Goal: Check status: Check status

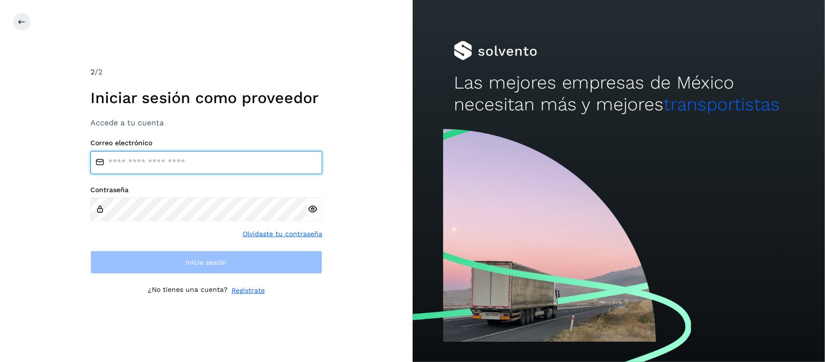
type input "**********"
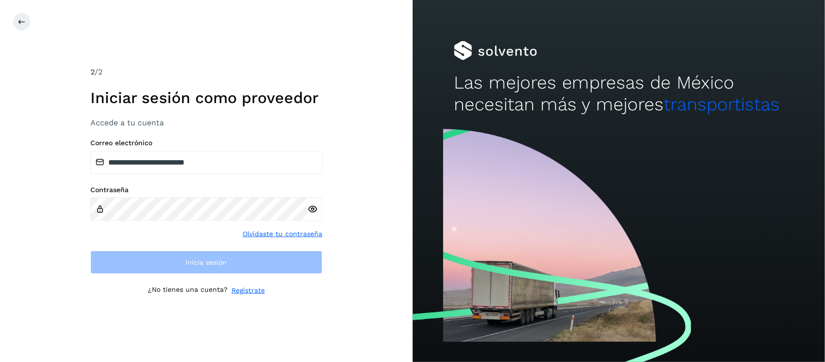
click at [313, 208] on icon at bounding box center [313, 209] width 10 height 10
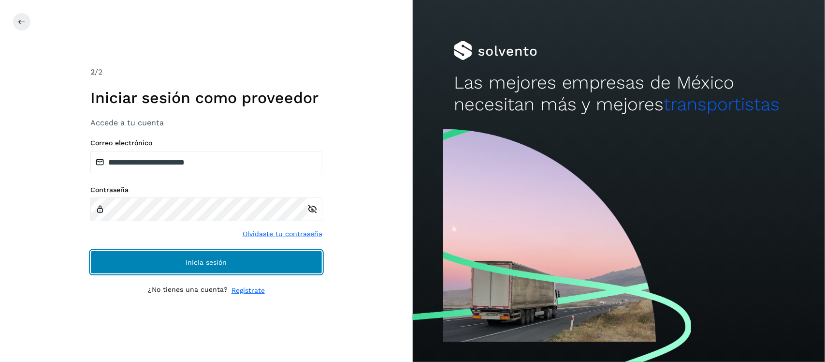
click at [277, 260] on button "Inicia sesión" at bounding box center [206, 261] width 232 height 23
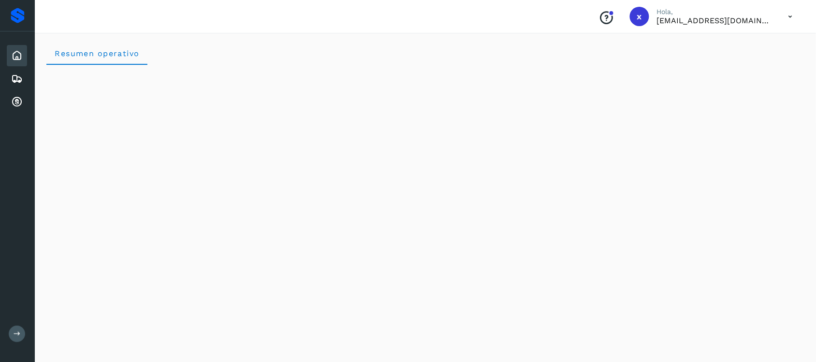
click at [18, 53] on icon at bounding box center [17, 56] width 12 height 12
click at [13, 73] on icon at bounding box center [17, 79] width 12 height 12
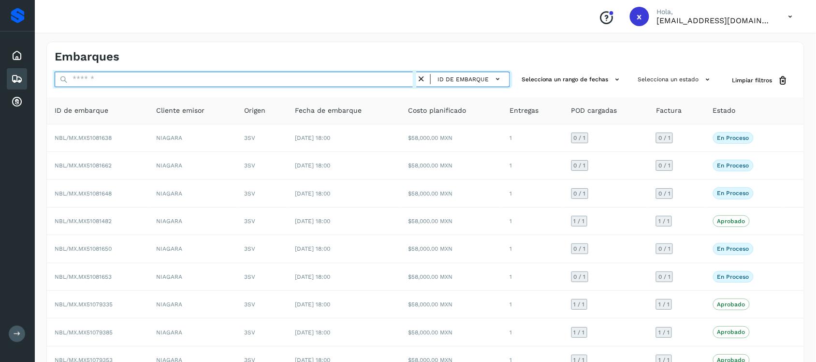
click at [88, 78] on input "text" at bounding box center [236, 79] width 362 height 15
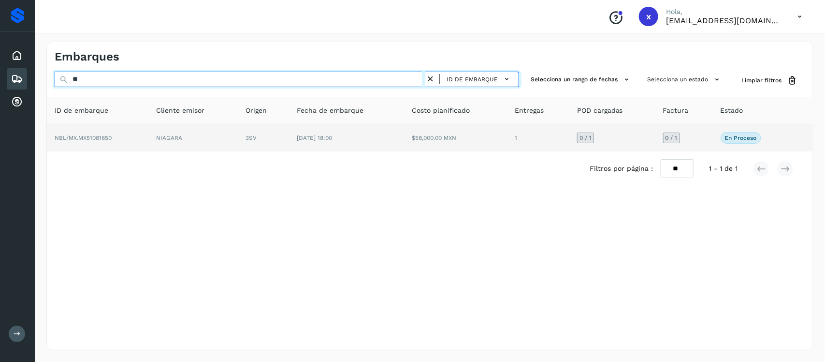
type input "*"
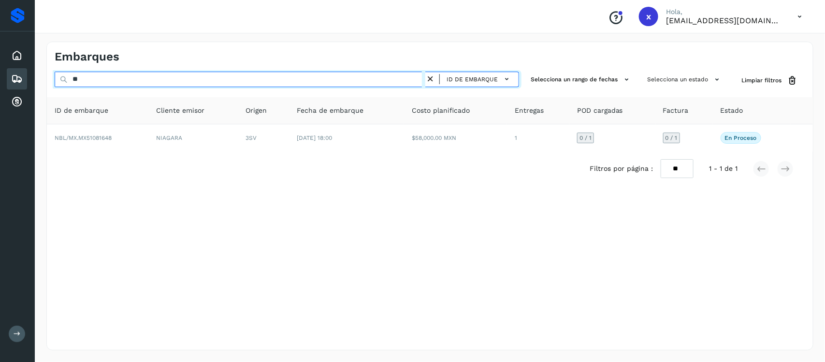
type input "*"
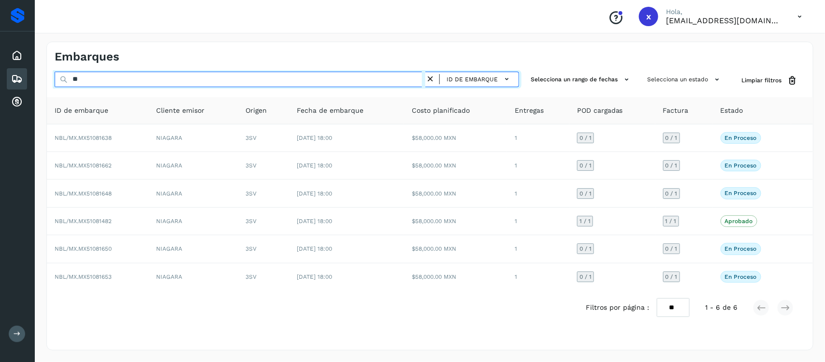
type input "*"
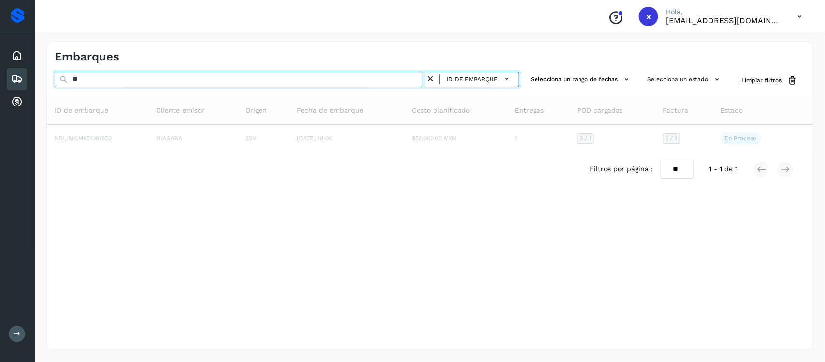
type input "*"
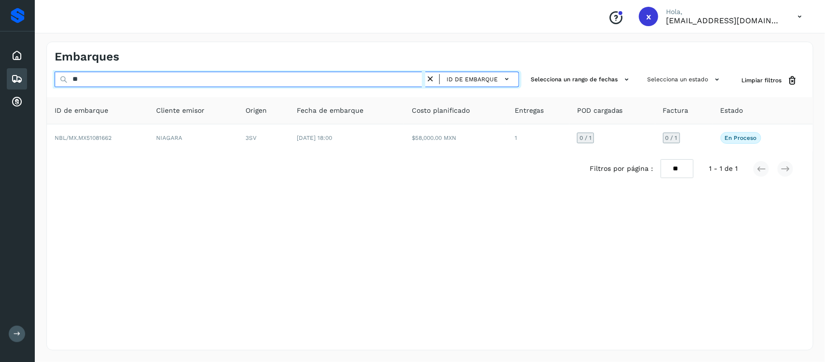
type input "*"
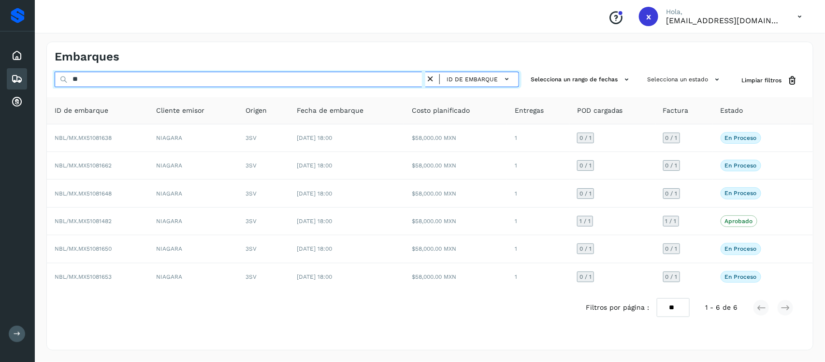
type input "*"
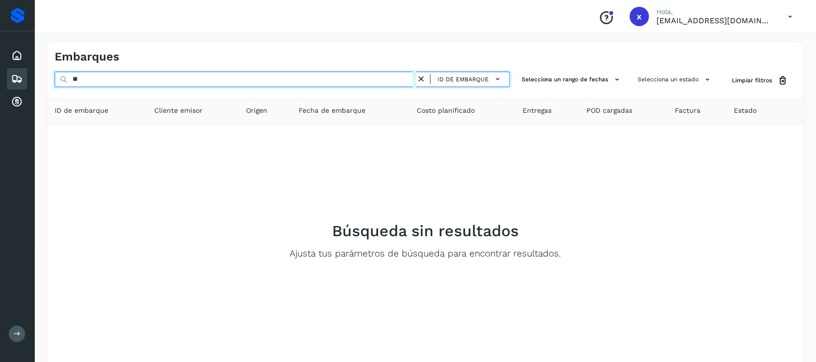
type input "*"
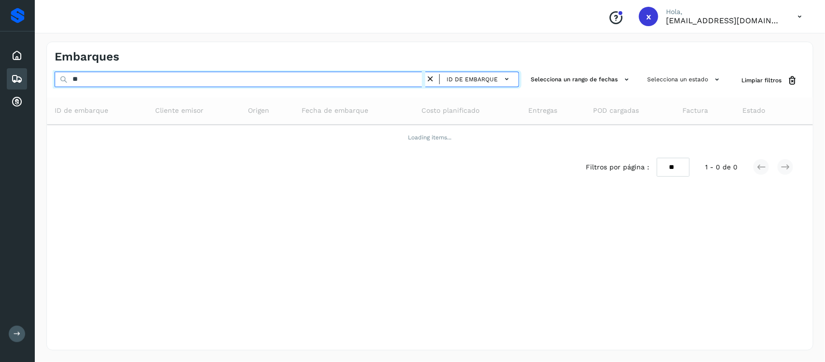
type input "*"
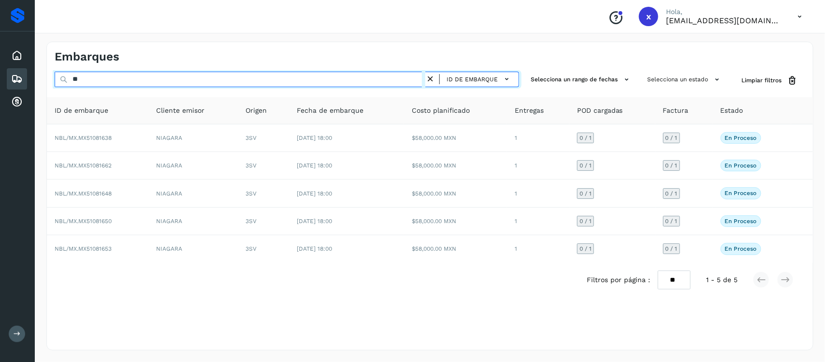
type input "*"
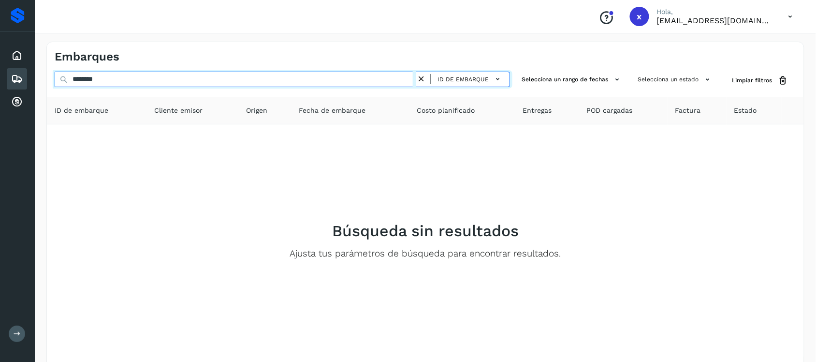
type input "********"
